Goal: Find specific page/section: Find specific page/section

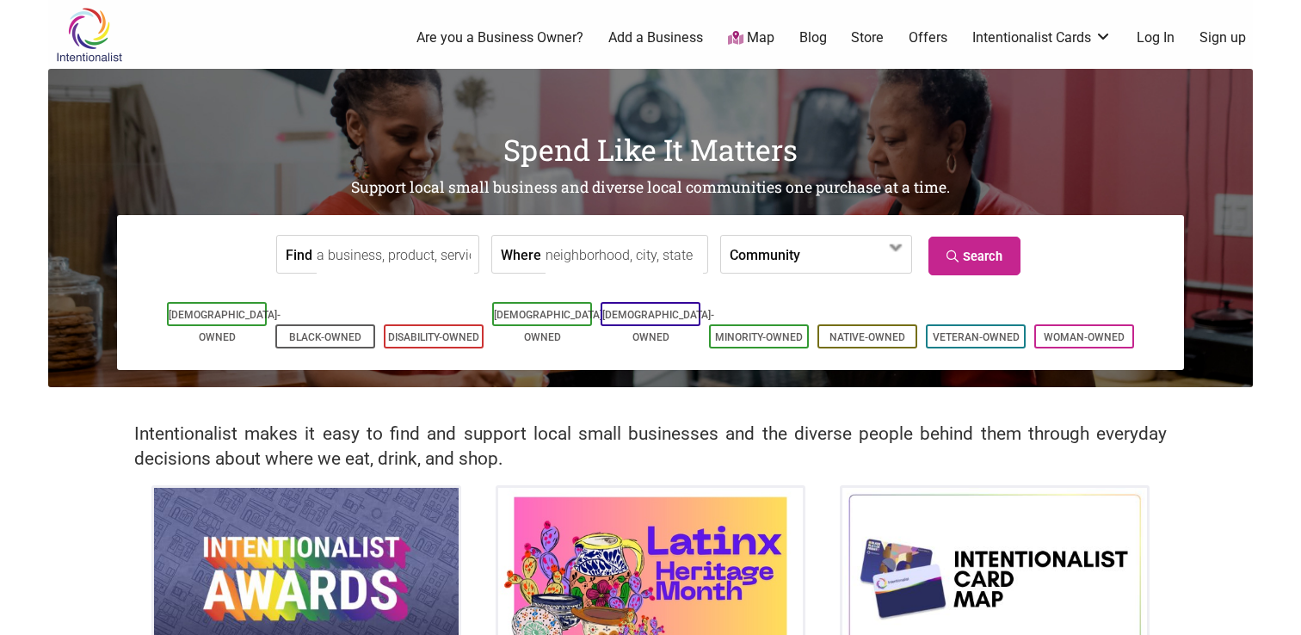
click at [555, 264] on input "Where" at bounding box center [624, 255] width 157 height 39
click at [613, 272] on input "seattle" at bounding box center [624, 255] width 157 height 39
click at [613, 267] on input "seattle" at bounding box center [624, 255] width 157 height 39
type input "seattle"
click at [800, 259] on span at bounding box center [855, 254] width 110 height 37
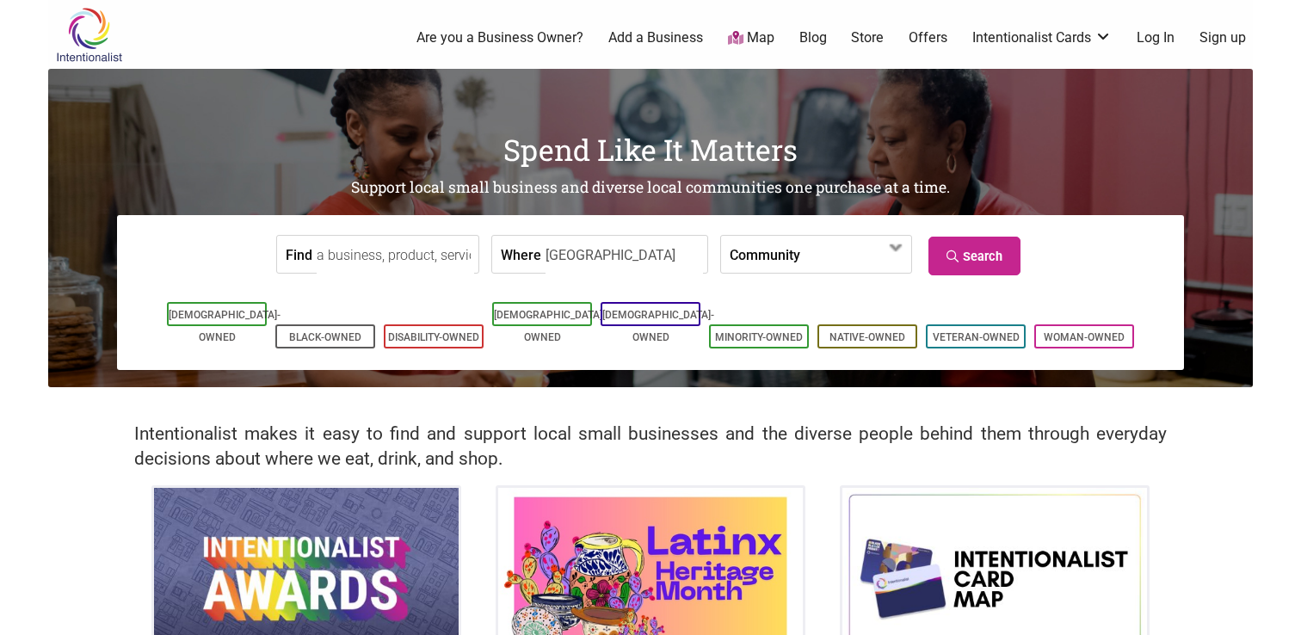
drag, startPoint x: 652, startPoint y: 266, endPoint x: 642, endPoint y: 268, distance: 10.5
click at [651, 267] on input "seattle" at bounding box center [624, 255] width 157 height 39
click at [636, 267] on input "seattle" at bounding box center [624, 255] width 157 height 39
click at [968, 255] on link "Search" at bounding box center [974, 256] width 92 height 39
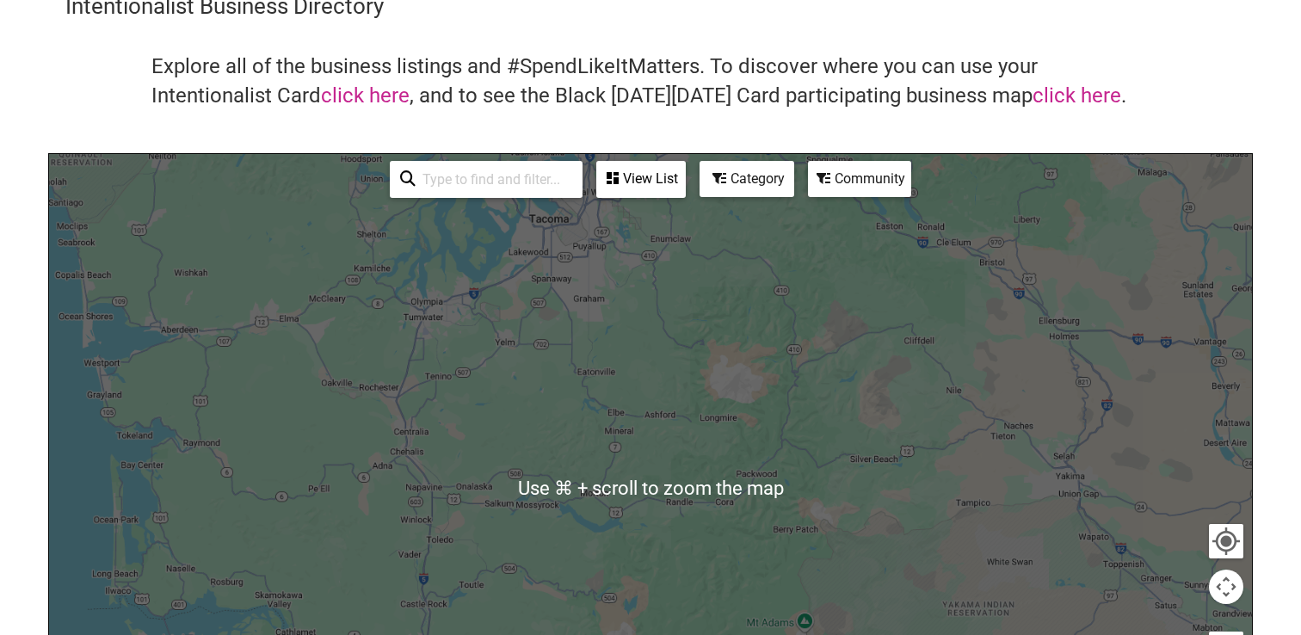
scroll to position [77, 0]
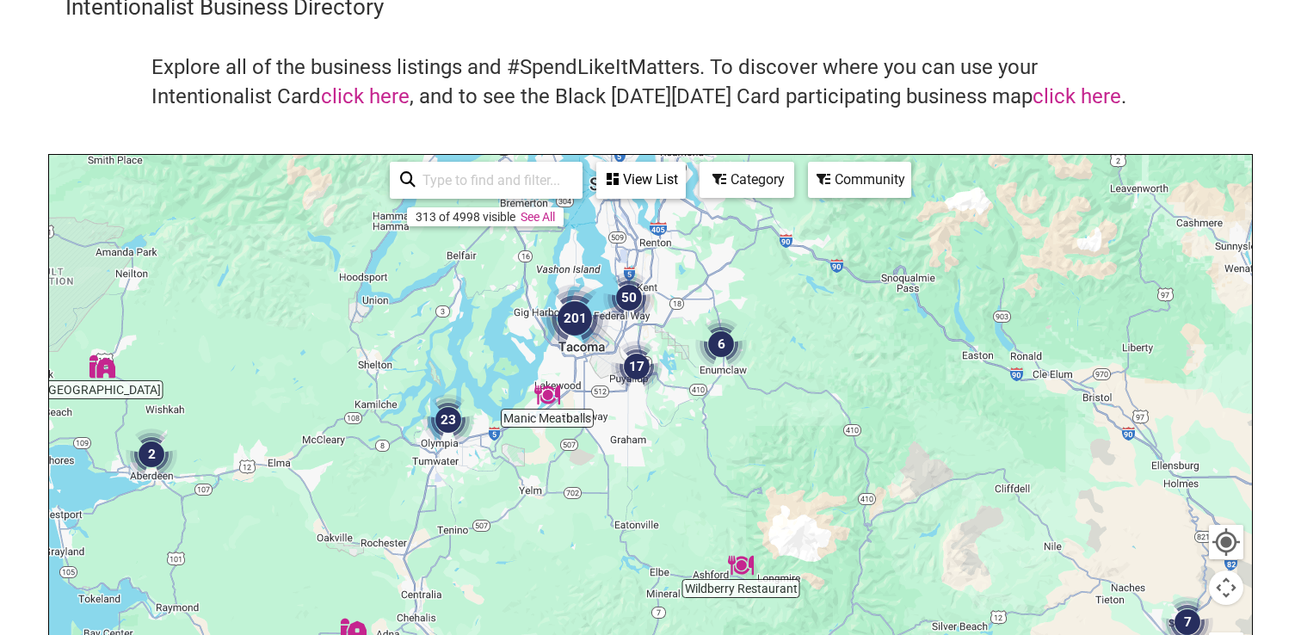
drag, startPoint x: 580, startPoint y: 328, endPoint x: 620, endPoint y: 495, distance: 171.8
click at [620, 495] on div at bounding box center [650, 489] width 1203 height 669
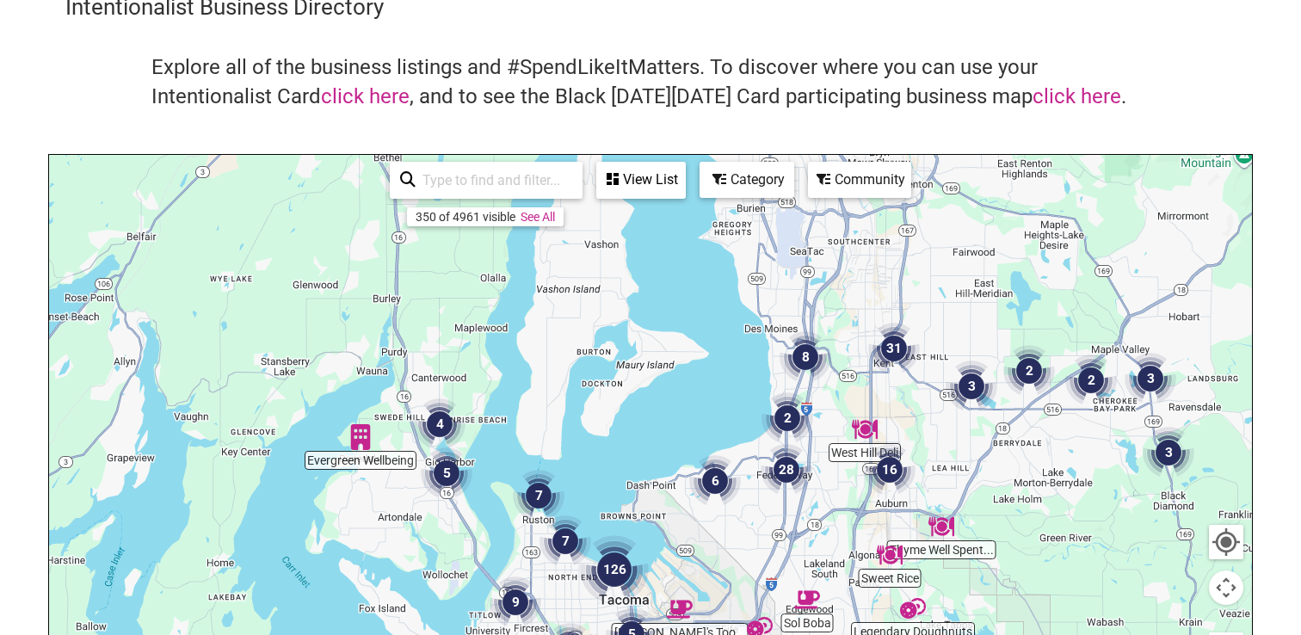
drag, startPoint x: 647, startPoint y: 322, endPoint x: 669, endPoint y: 540, distance: 218.8
click at [669, 540] on div at bounding box center [650, 489] width 1203 height 669
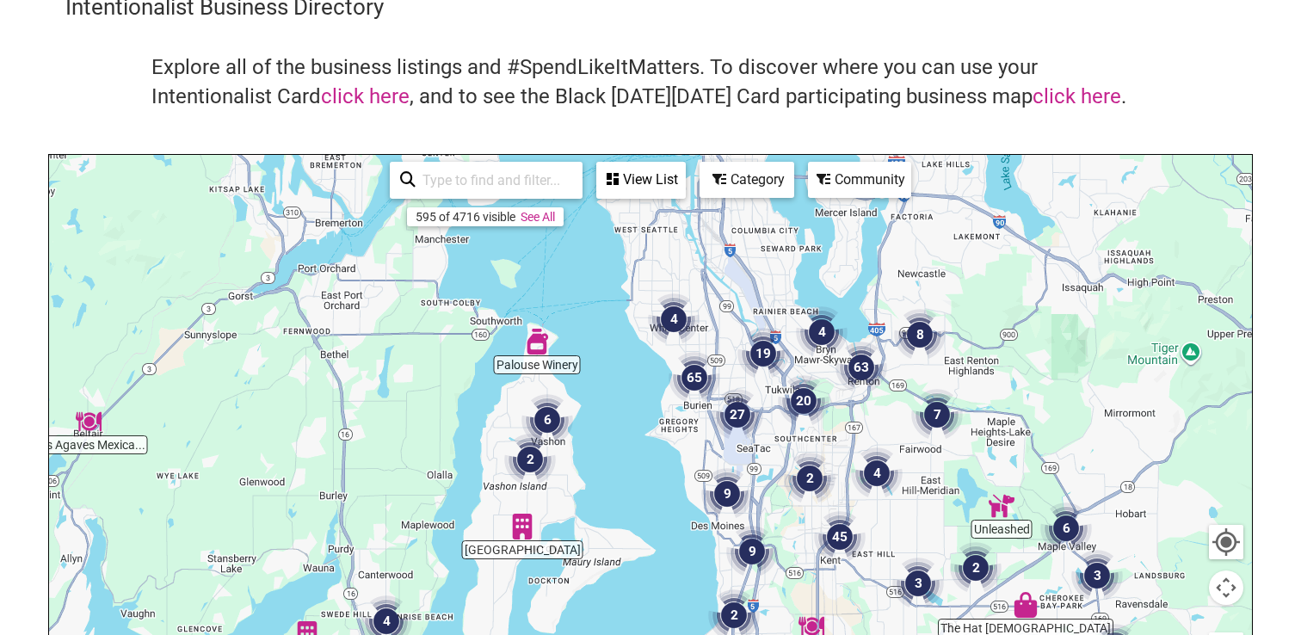
drag, startPoint x: 665, startPoint y: 354, endPoint x: 612, endPoint y: 544, distance: 197.5
click at [612, 544] on div at bounding box center [650, 489] width 1203 height 669
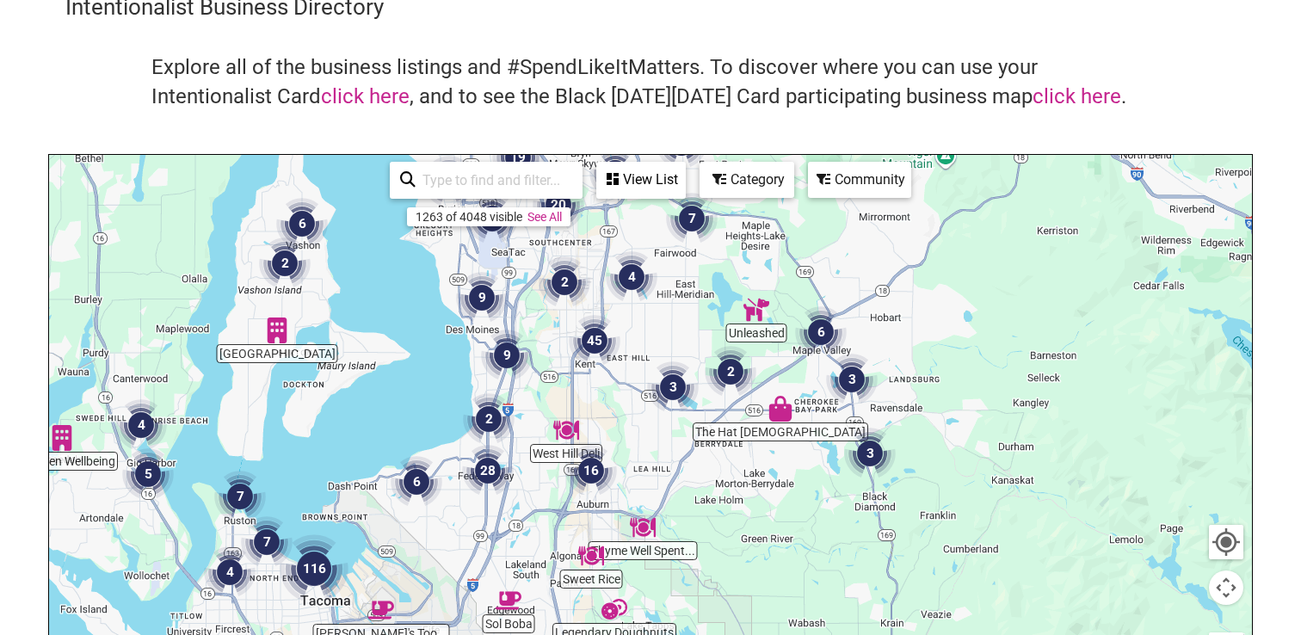
drag, startPoint x: 699, startPoint y: 519, endPoint x: 463, endPoint y: 333, distance: 300.2
click at [463, 333] on div at bounding box center [650, 489] width 1203 height 669
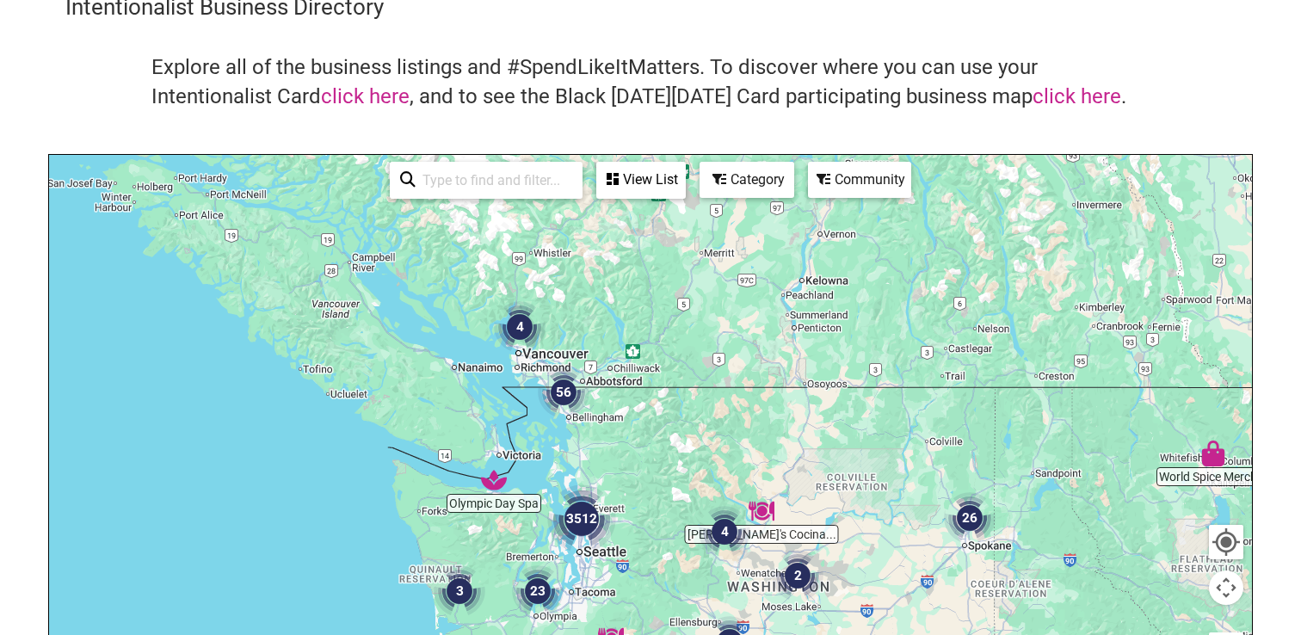
drag, startPoint x: 629, startPoint y: 374, endPoint x: 656, endPoint y: 500, distance: 128.4
click at [670, 519] on div at bounding box center [650, 489] width 1203 height 669
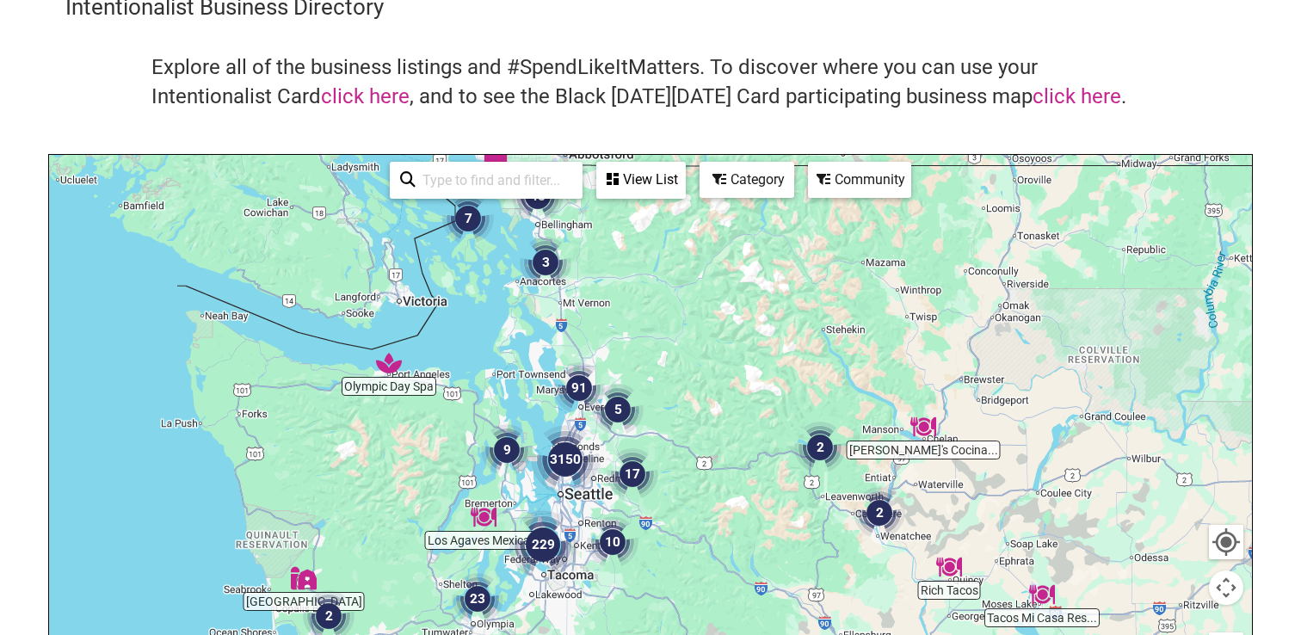
drag, startPoint x: 651, startPoint y: 554, endPoint x: 628, endPoint y: 377, distance: 178.7
click at [628, 384] on img "5" at bounding box center [618, 410] width 52 height 52
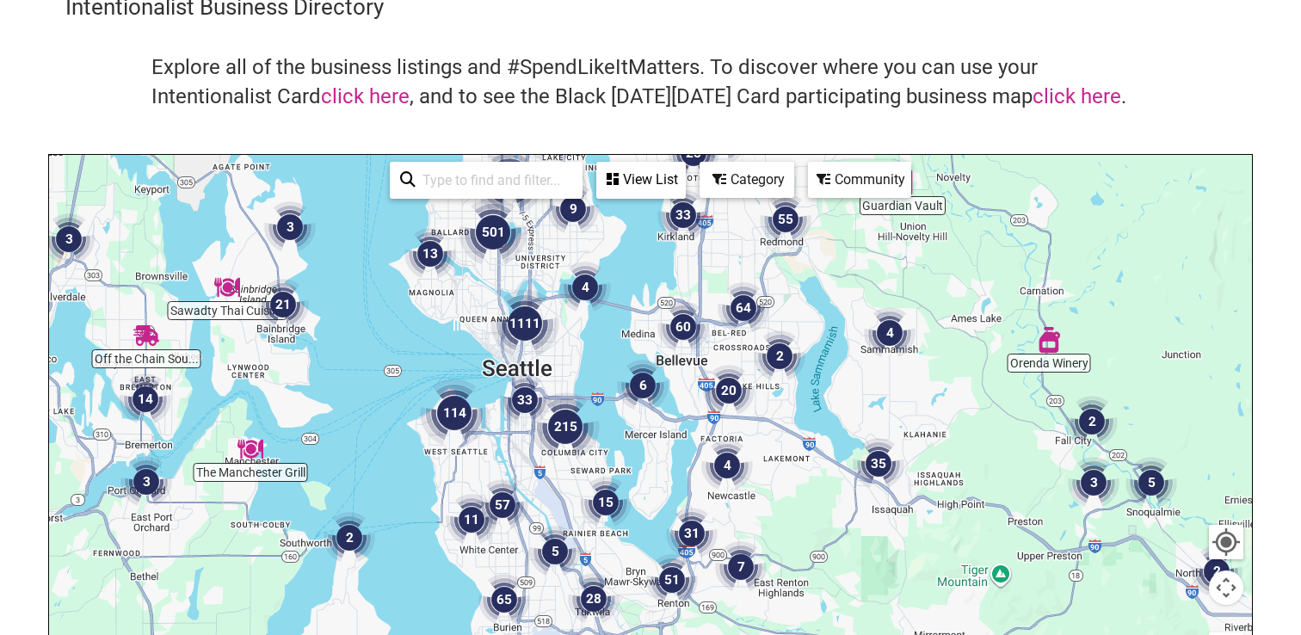
drag, startPoint x: 590, startPoint y: 496, endPoint x: 603, endPoint y: 334, distance: 163.1
click at [605, 330] on div "To navigate, press the arrow keys." at bounding box center [650, 489] width 1203 height 669
